Goal: Task Accomplishment & Management: Manage account settings

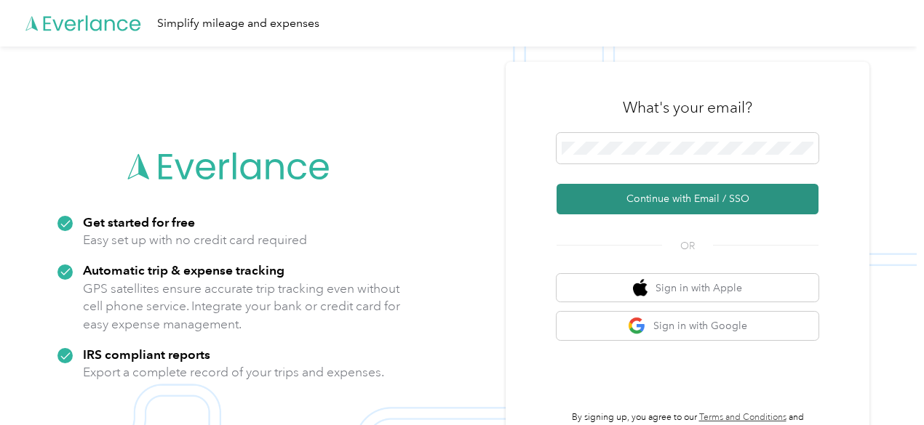
click at [682, 194] on button "Continue with Email / SSO" at bounding box center [687, 199] width 262 height 31
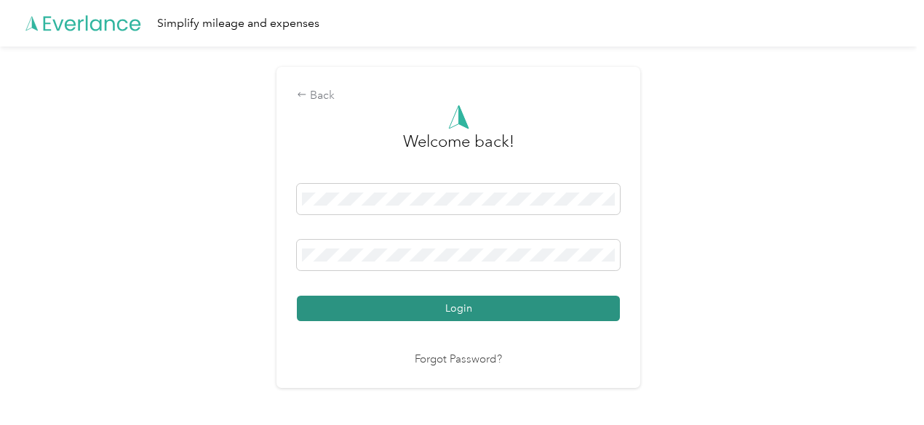
click at [460, 308] on button "Login" at bounding box center [458, 308] width 323 height 25
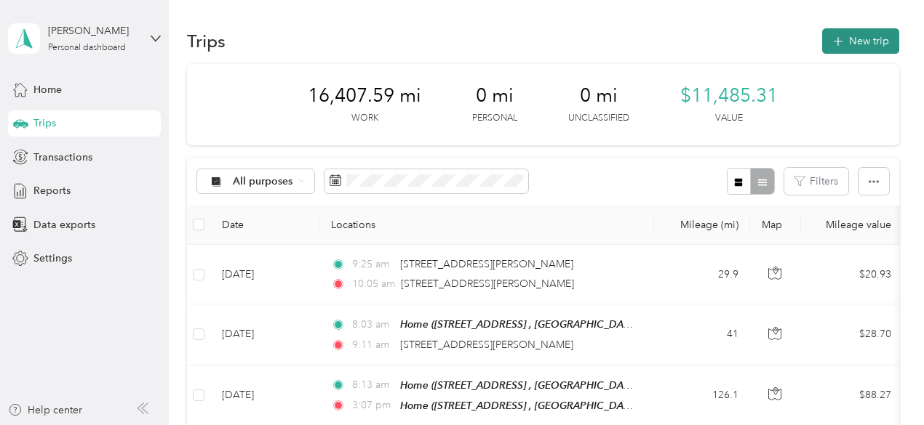
click at [844, 40] on button "New trip" at bounding box center [860, 40] width 77 height 25
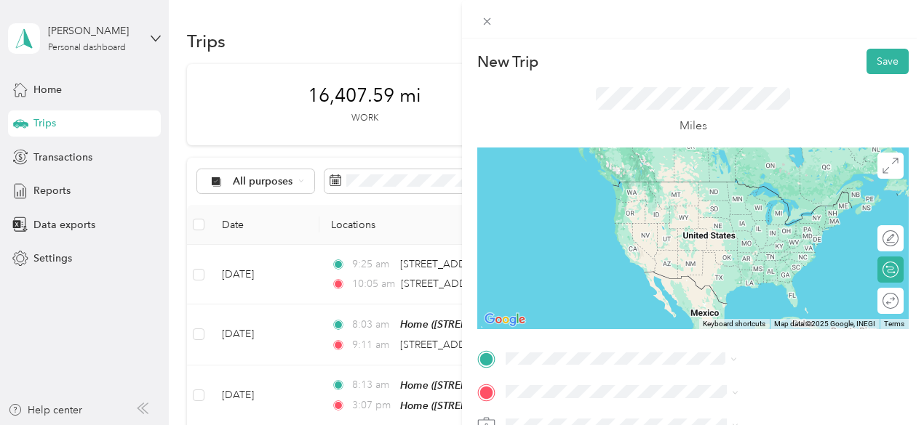
click at [769, 188] on span "[STREET_ADDRESS][PERSON_NAME][US_STATE]" at bounding box center [786, 187] width 200 height 25
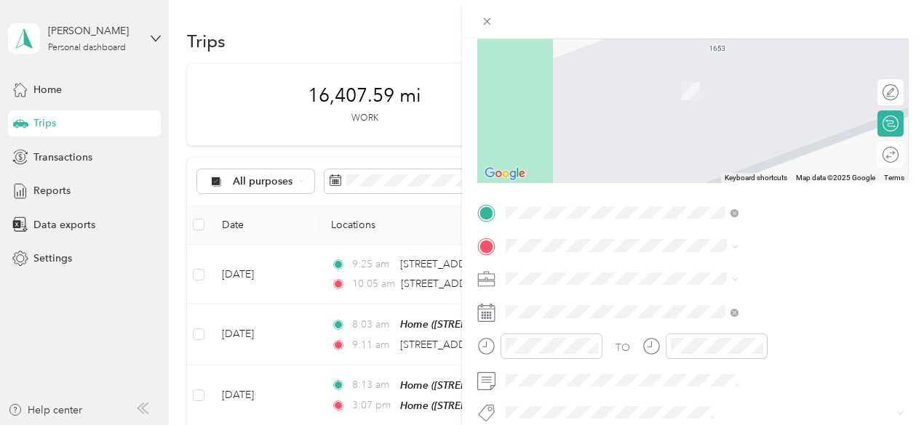
scroll to position [147, 0]
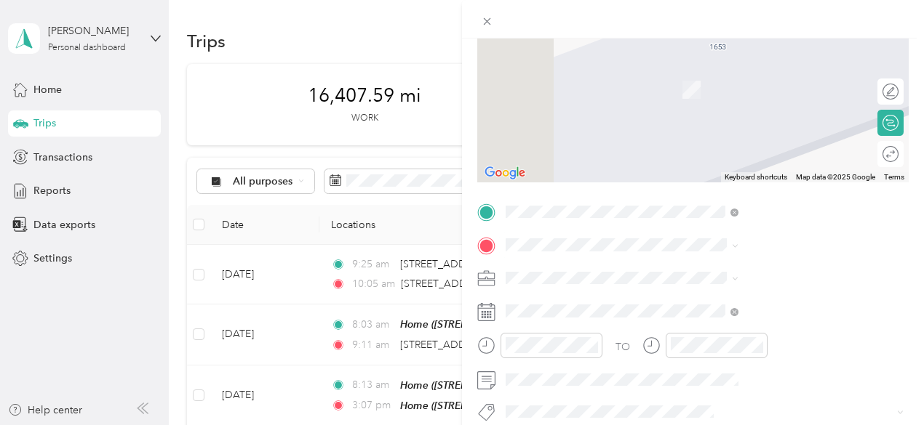
click at [773, 76] on span "[STREET_ADDRESS][PERSON_NAME][US_STATE]" at bounding box center [786, 73] width 200 height 25
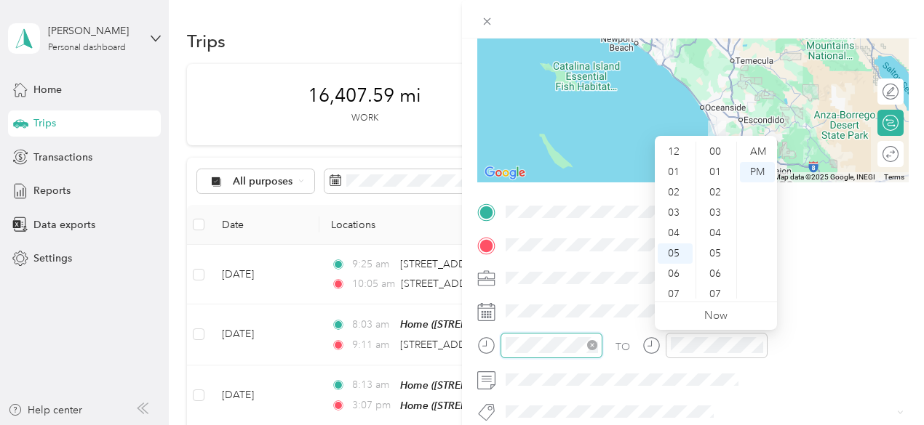
scroll to position [87, 0]
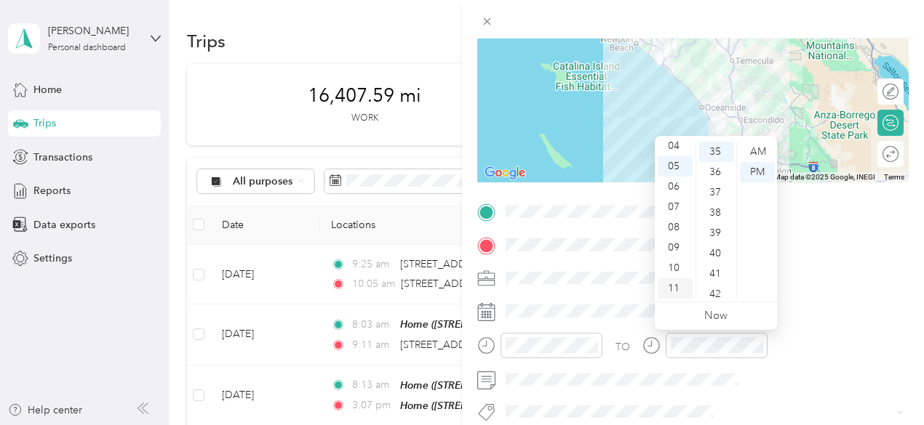
click at [684, 286] on div "11" at bounding box center [674, 289] width 35 height 20
click at [759, 154] on div "AM" at bounding box center [757, 152] width 35 height 20
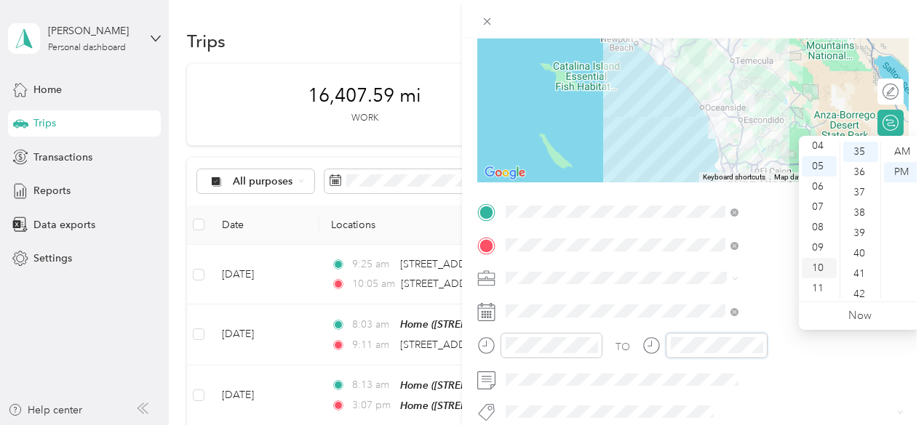
scroll to position [0, 0]
click at [819, 148] on div "12" at bounding box center [818, 152] width 35 height 20
click at [863, 206] on div "32" at bounding box center [860, 205] width 35 height 20
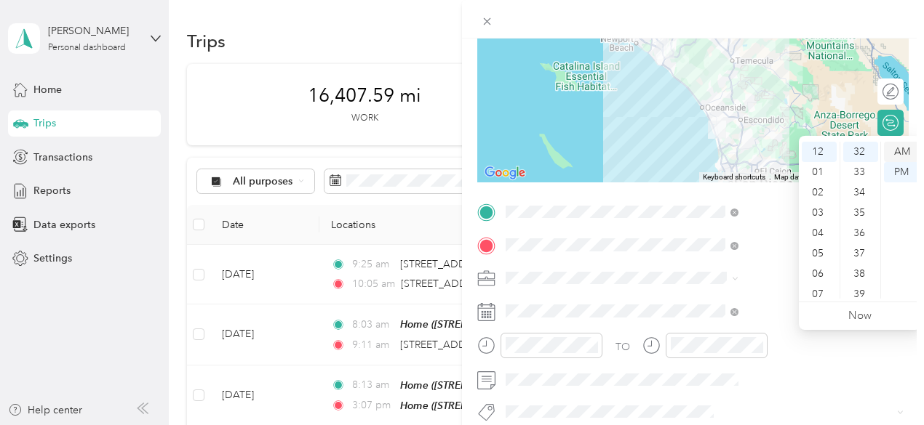
click at [896, 148] on div "AM" at bounding box center [901, 152] width 35 height 20
click at [861, 175] on div "30" at bounding box center [860, 171] width 35 height 20
click at [861, 171] on div "31" at bounding box center [860, 172] width 35 height 20
click at [902, 177] on div "PM" at bounding box center [901, 172] width 35 height 20
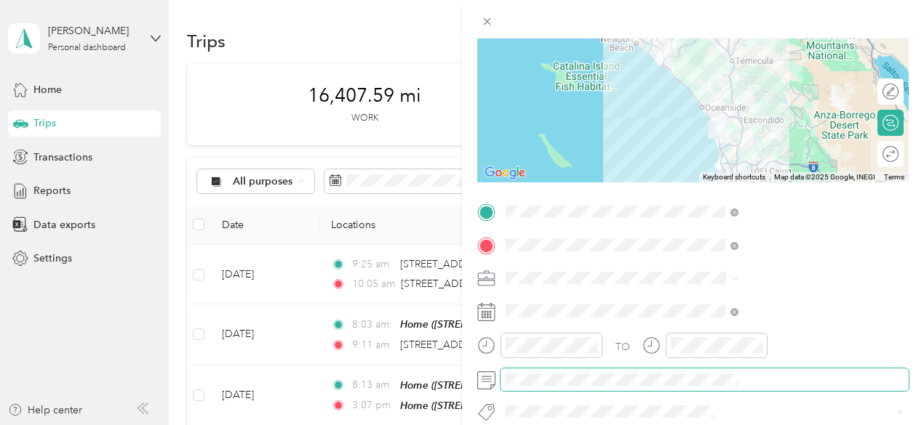
click at [700, 372] on span at bounding box center [704, 380] width 408 height 23
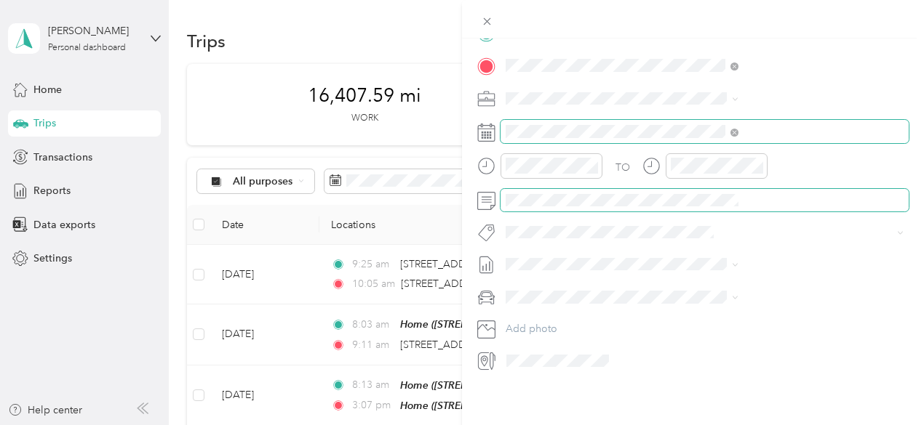
scroll to position [0, 0]
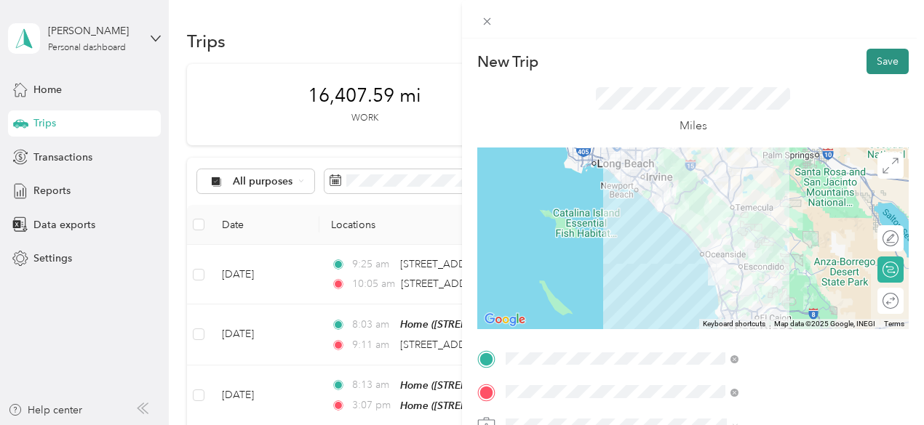
click at [874, 68] on button "Save" at bounding box center [887, 61] width 42 height 25
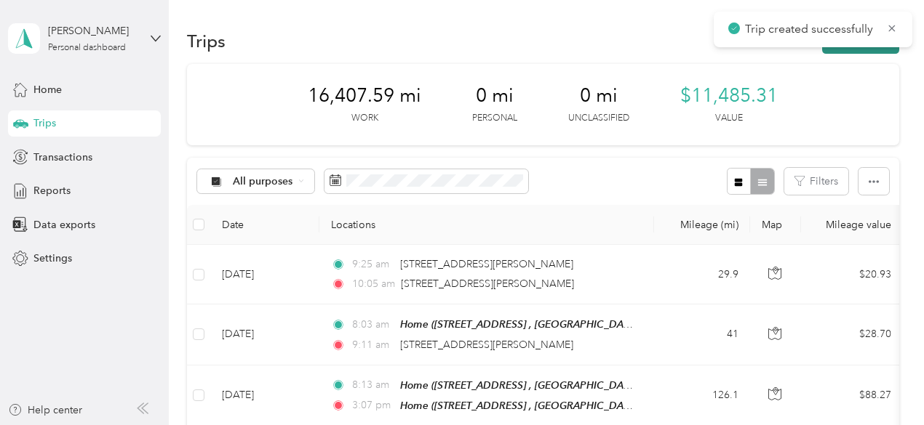
click at [846, 52] on button "New trip" at bounding box center [860, 40] width 77 height 25
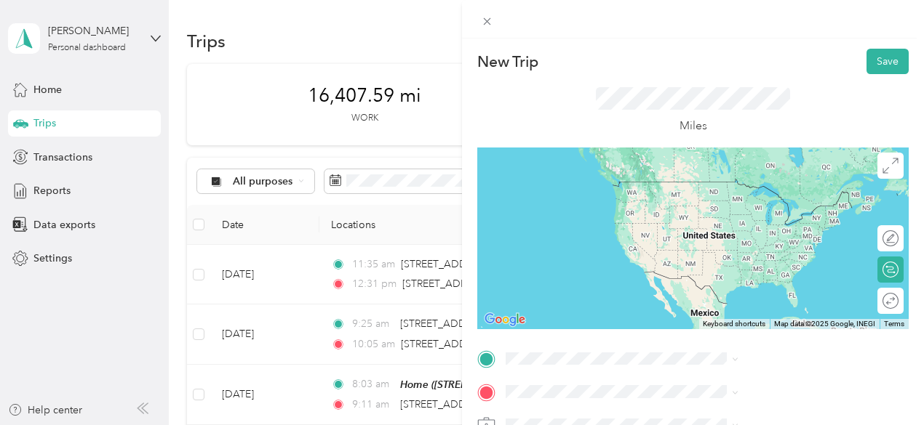
click at [745, 181] on span "[STREET_ADDRESS][PERSON_NAME][US_STATE]" at bounding box center [786, 186] width 200 height 25
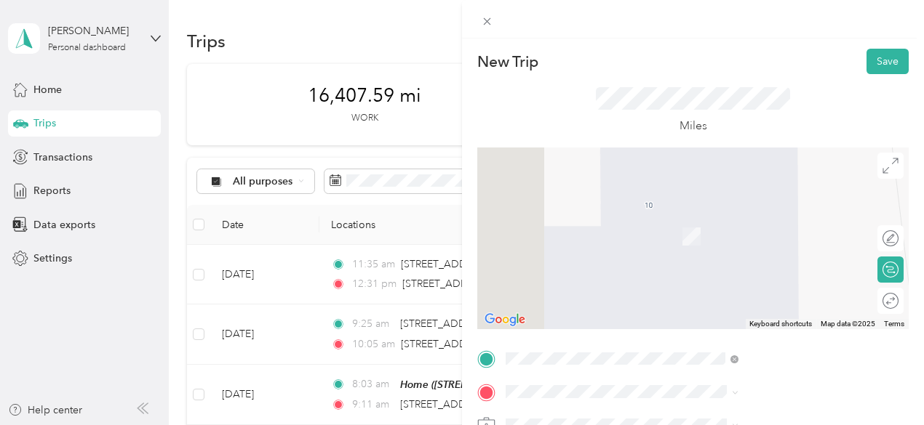
click at [714, 263] on div "Home [STREET_ADDRESS], Valley Center, [GEOGRAPHIC_DATA], [GEOGRAPHIC_DATA]" at bounding box center [732, 248] width 92 height 31
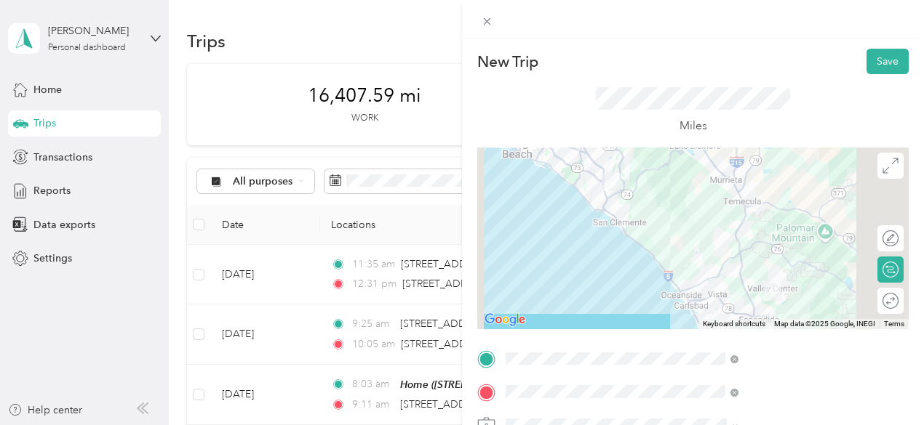
scroll to position [55, 0]
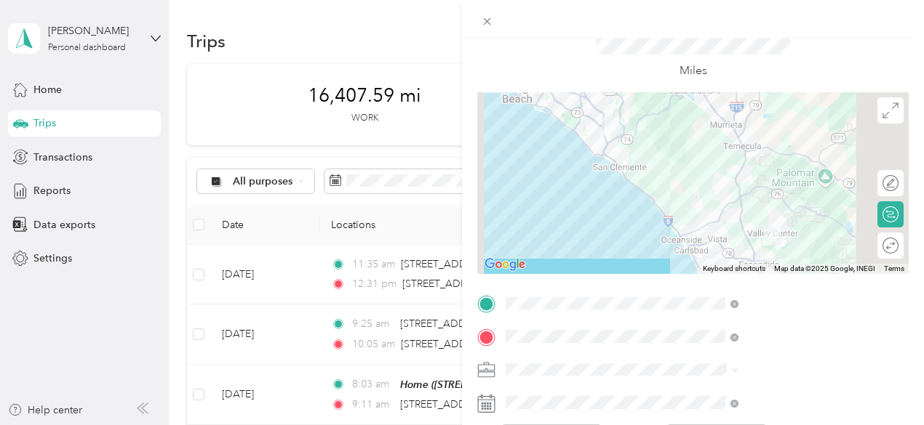
click at [708, 134] on div at bounding box center [692, 183] width 431 height 182
click at [710, 120] on div at bounding box center [692, 183] width 431 height 182
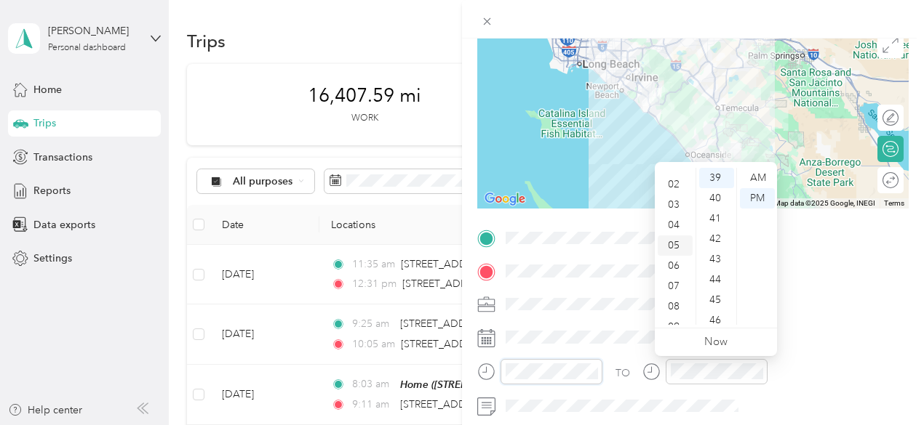
scroll to position [32, 0]
click at [670, 206] on div "03" at bounding box center [674, 207] width 35 height 20
click at [714, 297] on div "06" at bounding box center [716, 300] width 35 height 20
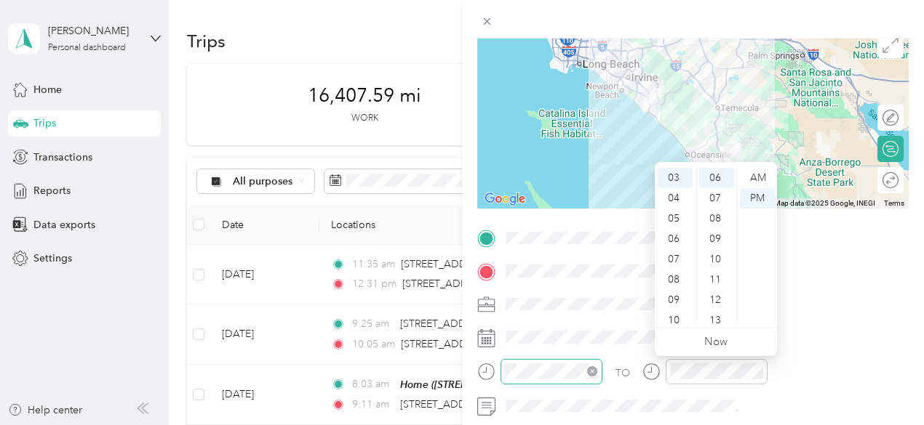
click at [602, 361] on div at bounding box center [551, 371] width 102 height 25
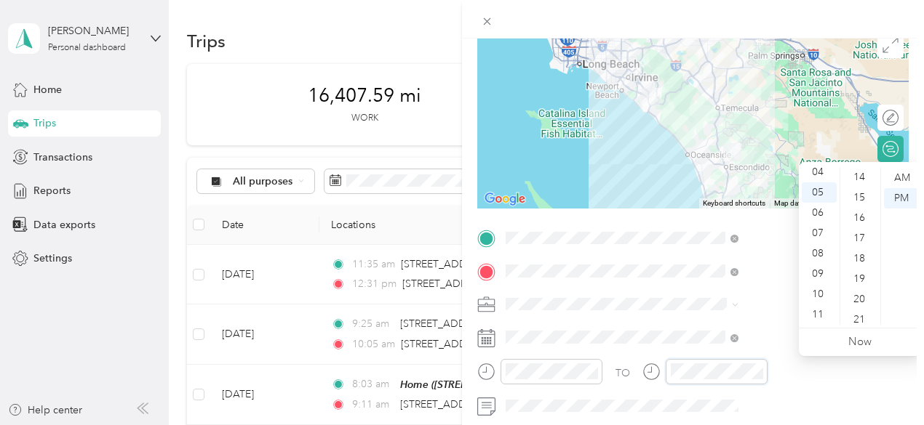
scroll to position [280, 0]
click at [858, 183] on div "14" at bounding box center [860, 183] width 35 height 20
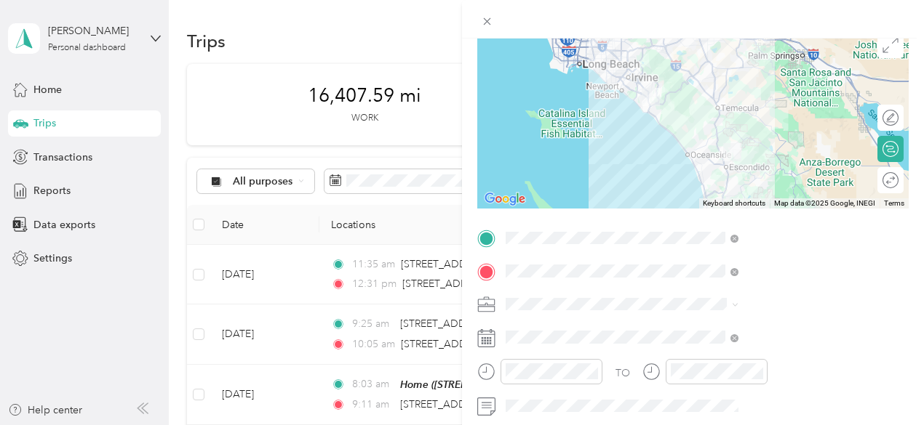
click at [627, 307] on form "New Trip Save This trip cannot be edited because it is either under review, app…" at bounding box center [693, 253] width 462 height 650
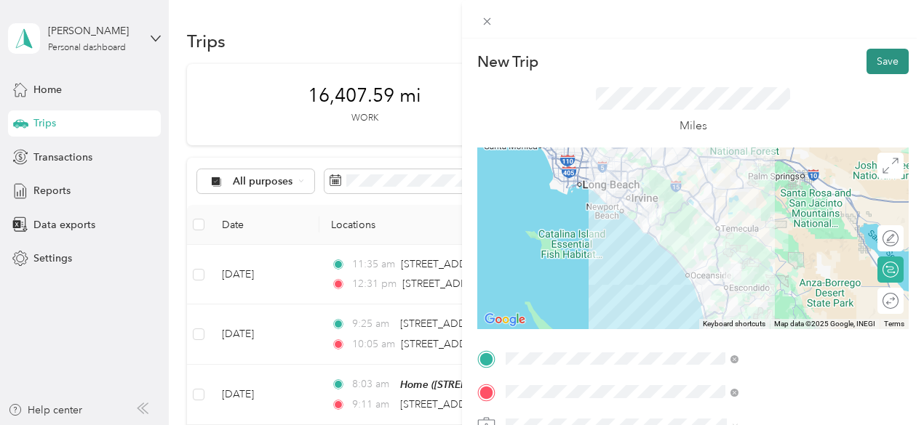
click at [876, 52] on button "Save" at bounding box center [887, 61] width 42 height 25
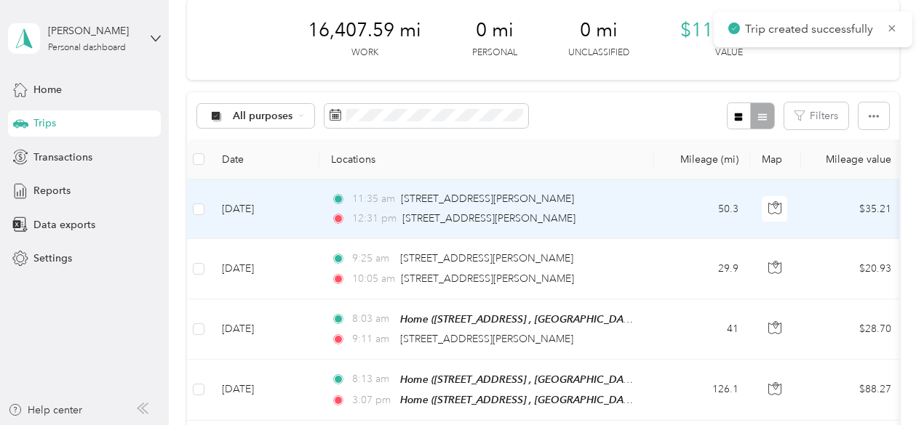
scroll to position [79, 0]
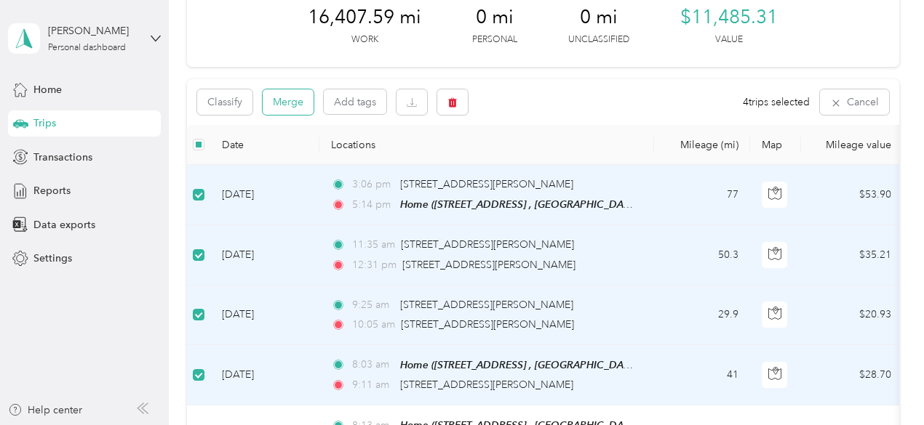
click at [289, 103] on button "Merge" at bounding box center [288, 101] width 51 height 25
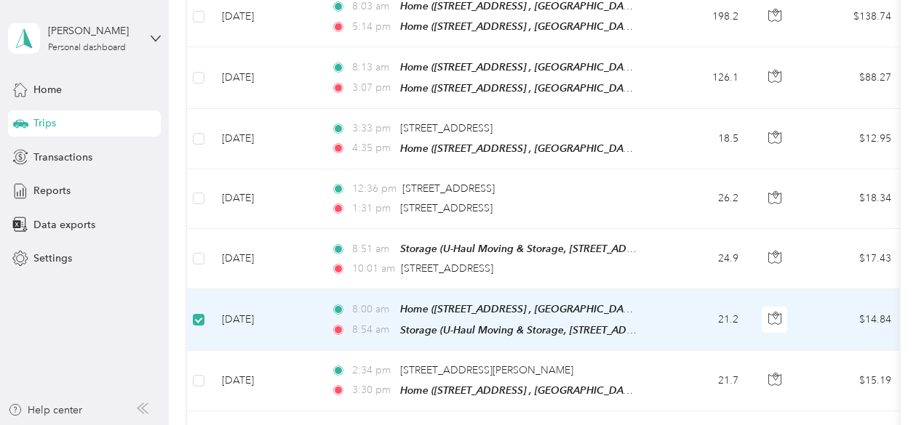
scroll to position [256, 0]
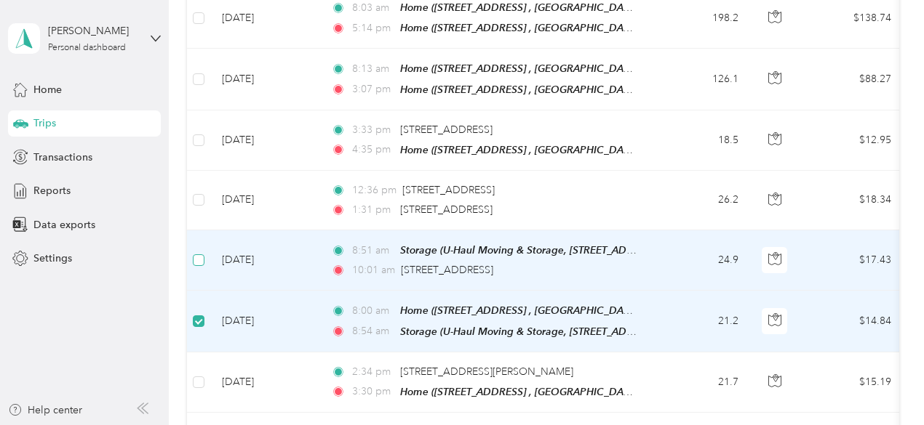
click at [201, 260] on label at bounding box center [199, 260] width 12 height 16
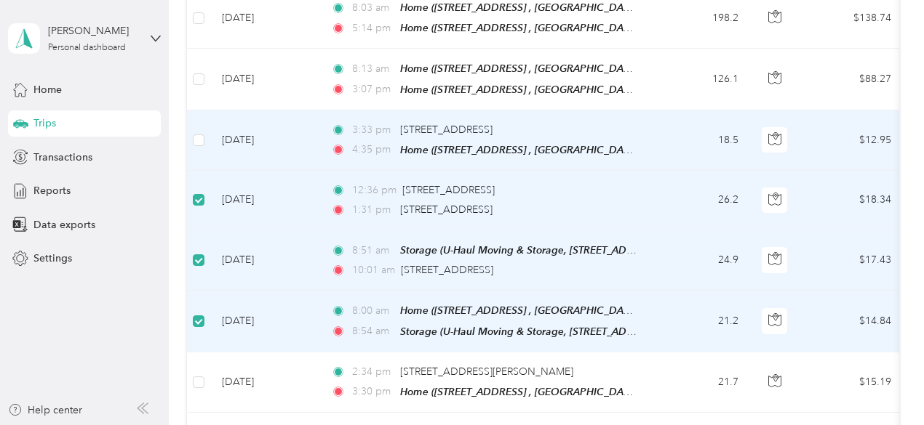
click at [205, 142] on td at bounding box center [198, 141] width 23 height 60
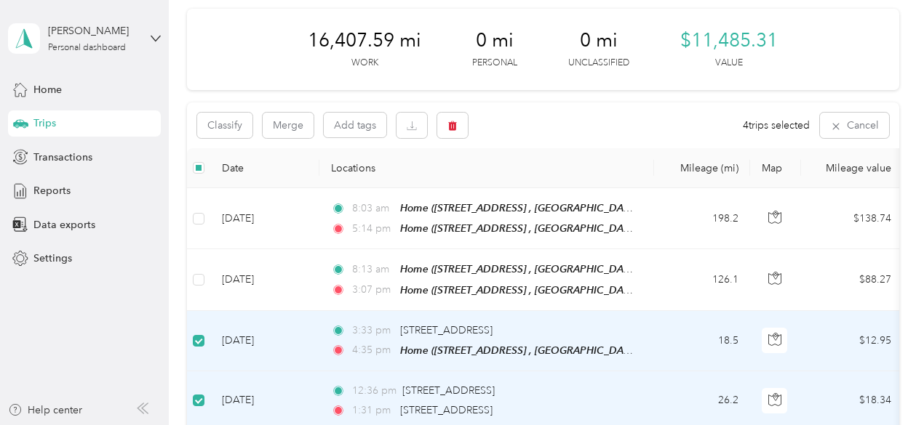
scroll to position [0, 0]
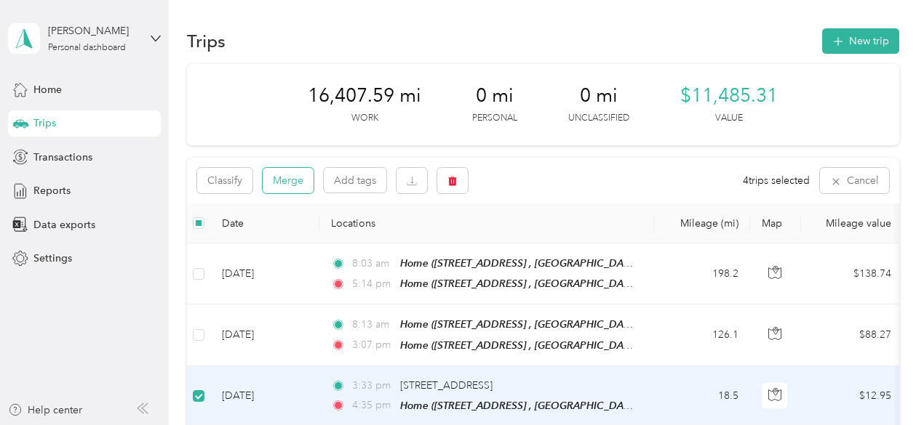
click at [285, 176] on button "Merge" at bounding box center [288, 180] width 51 height 25
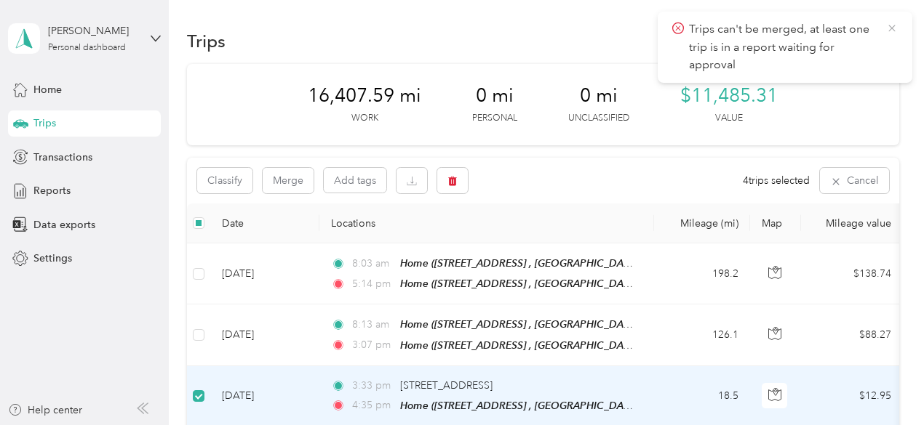
click at [892, 26] on icon at bounding box center [892, 28] width 12 height 13
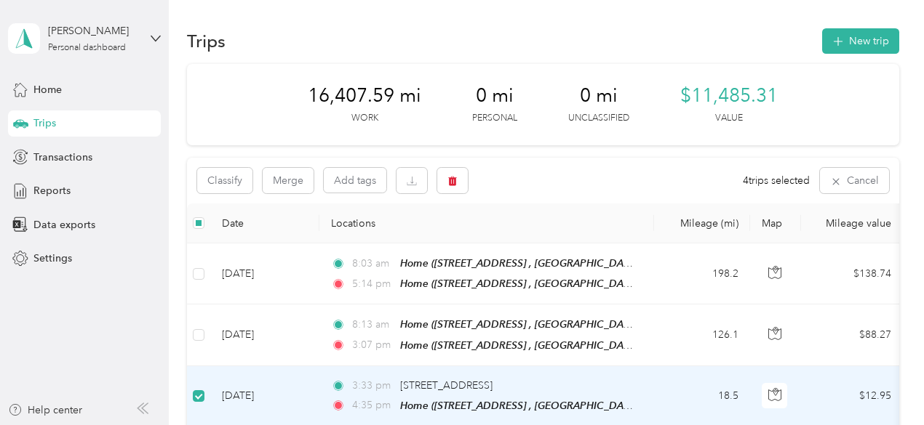
click at [99, 311] on aside "[PERSON_NAME] Personal dashboard Home Trips Transactions Reports Data exports S…" at bounding box center [84, 212] width 169 height 425
click at [55, 189] on span "Reports" at bounding box center [51, 190] width 37 height 15
